Goal: Transaction & Acquisition: Purchase product/service

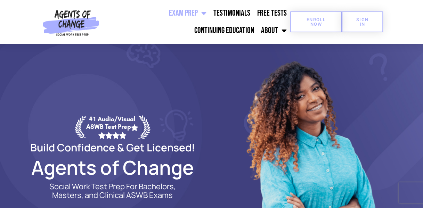
click at [311, 24] on span "Enroll Now" at bounding box center [316, 21] width 29 height 9
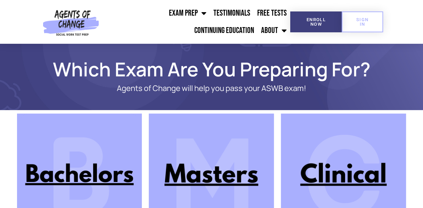
click at [305, 188] on img at bounding box center [343, 176] width 125 height 125
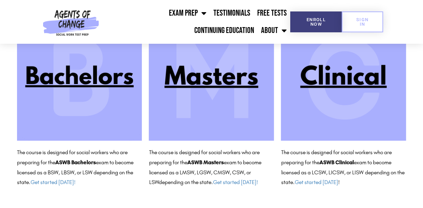
scroll to position [98, 0]
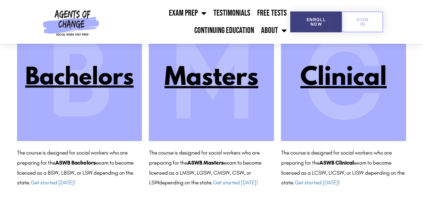
click at [338, 112] on img at bounding box center [343, 78] width 125 height 125
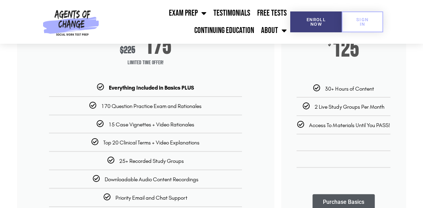
scroll to position [135, 0]
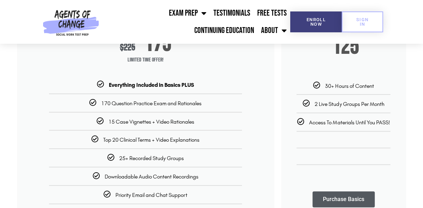
click at [423, 46] on section "Premium + Power Pack PASS with AGENTS OF CHANGE! $ 225 $ 175 Limited Time Offer…" at bounding box center [211, 126] width 423 height 295
